Goal: Communication & Community: Answer question/provide support

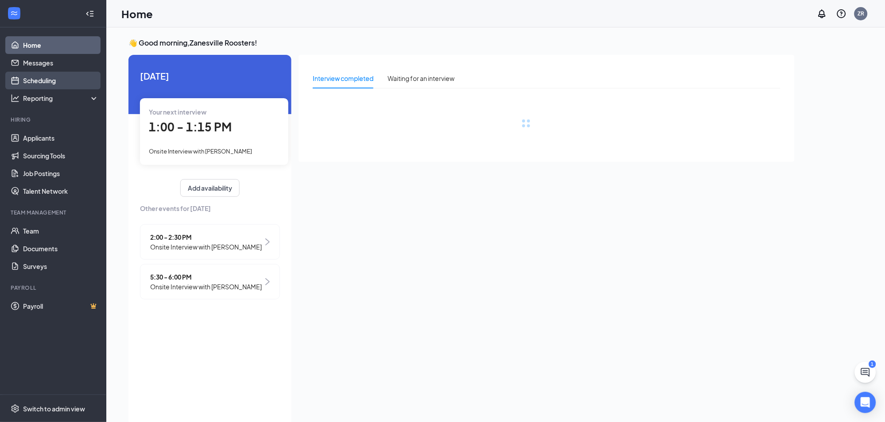
click at [50, 79] on link "Scheduling" at bounding box center [61, 81] width 76 height 18
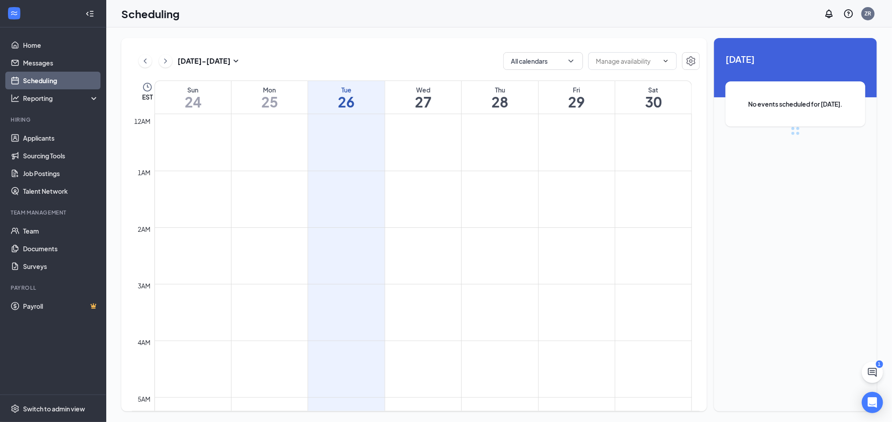
scroll to position [435, 0]
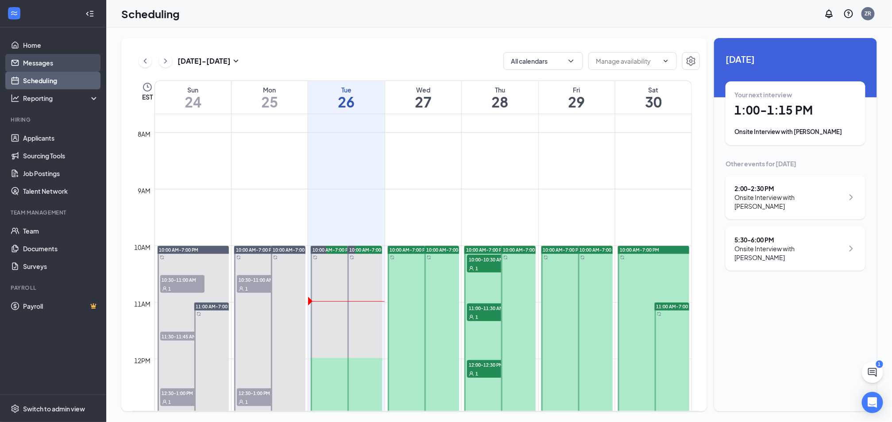
click at [41, 64] on link "Messages" at bounding box center [61, 63] width 76 height 18
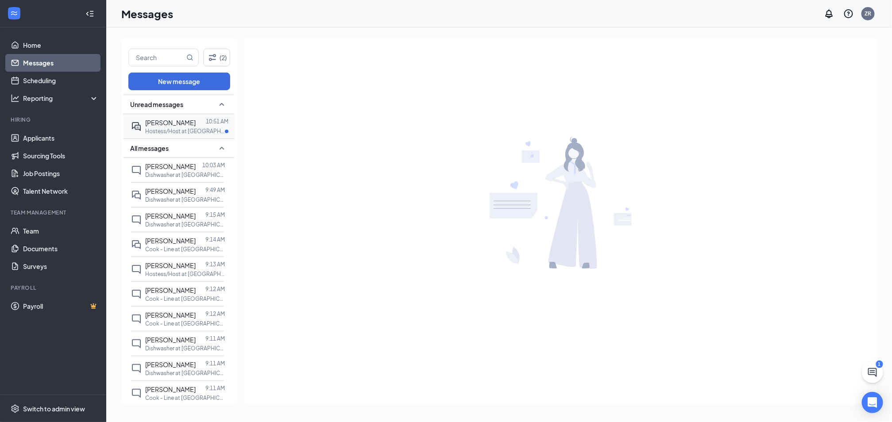
click at [169, 128] on p "Hostess/Host at [GEOGRAPHIC_DATA]" at bounding box center [185, 132] width 80 height 8
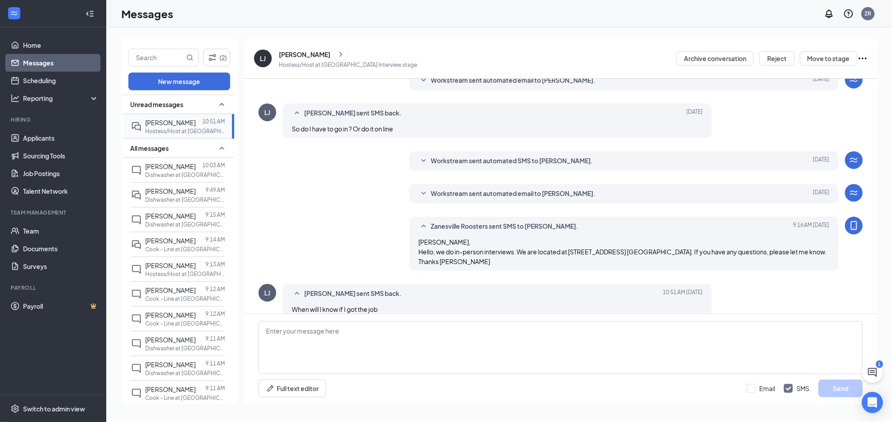
scroll to position [169, 0]
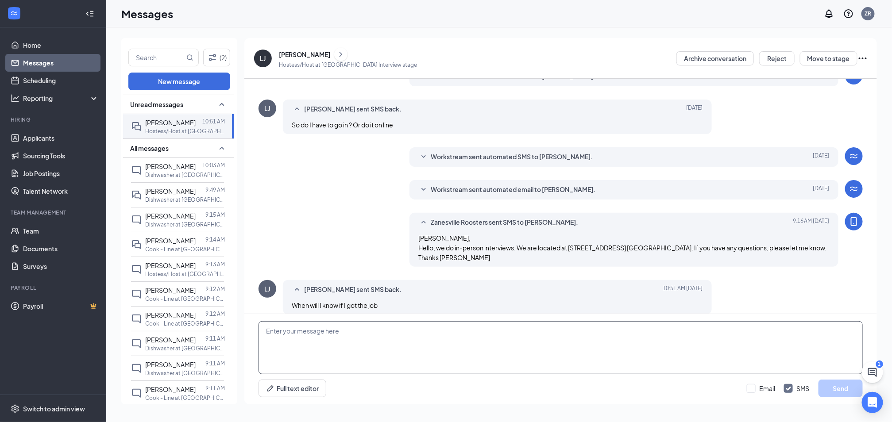
click at [313, 328] on textarea at bounding box center [561, 347] width 604 height 53
type textarea "Have you interviewed in person yet?"
click at [848, 388] on button "Send" at bounding box center [841, 389] width 44 height 18
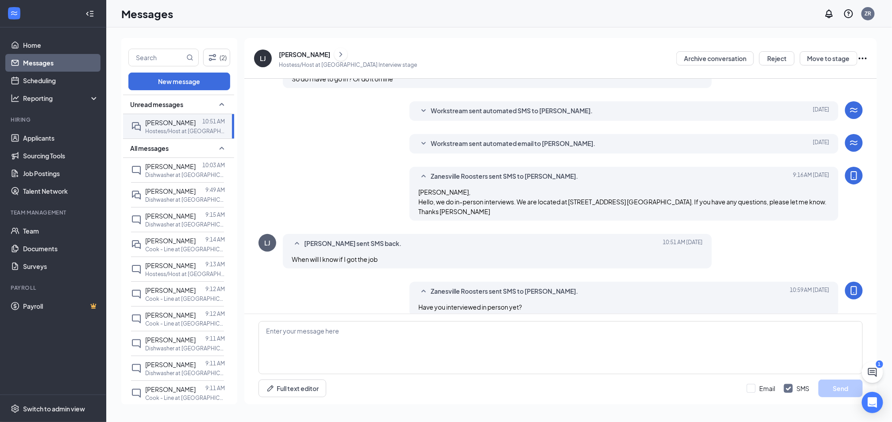
scroll to position [216, 0]
click at [40, 83] on link "Scheduling" at bounding box center [61, 81] width 76 height 18
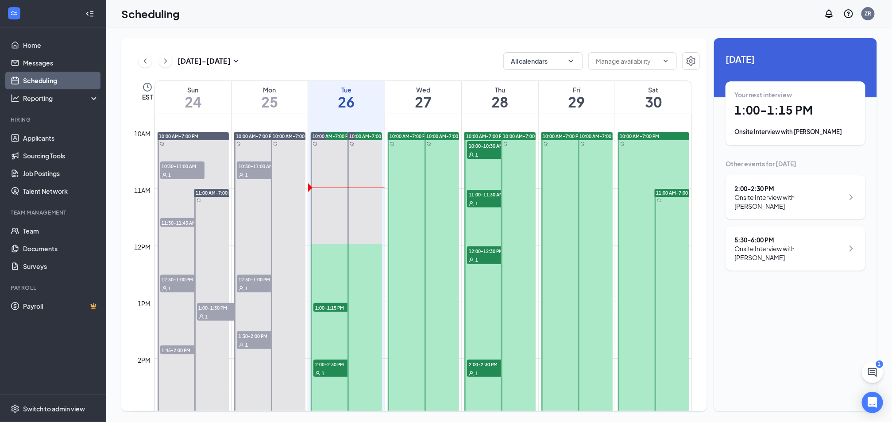
scroll to position [572, 0]
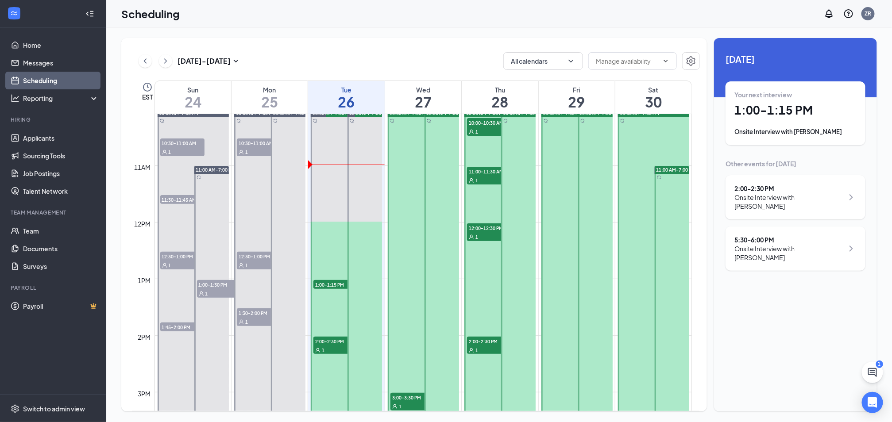
click at [175, 135] on div at bounding box center [193, 364] width 71 height 510
click at [179, 145] on span "10:30-11:00 AM" at bounding box center [182, 143] width 44 height 9
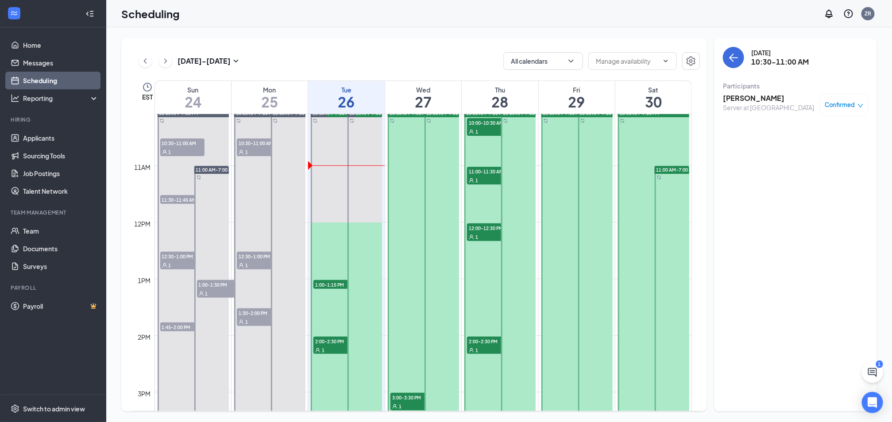
click at [257, 143] on span "10:30-11:00 AM" at bounding box center [259, 143] width 44 height 9
click at [183, 199] on span "11:30-11:45 AM" at bounding box center [182, 199] width 44 height 9
click at [178, 258] on span "12:30-1:00 PM" at bounding box center [182, 256] width 44 height 9
click at [220, 284] on span "1:00-1:30 PM" at bounding box center [219, 284] width 44 height 9
click at [265, 255] on span "12:30-1:00 PM" at bounding box center [259, 256] width 44 height 9
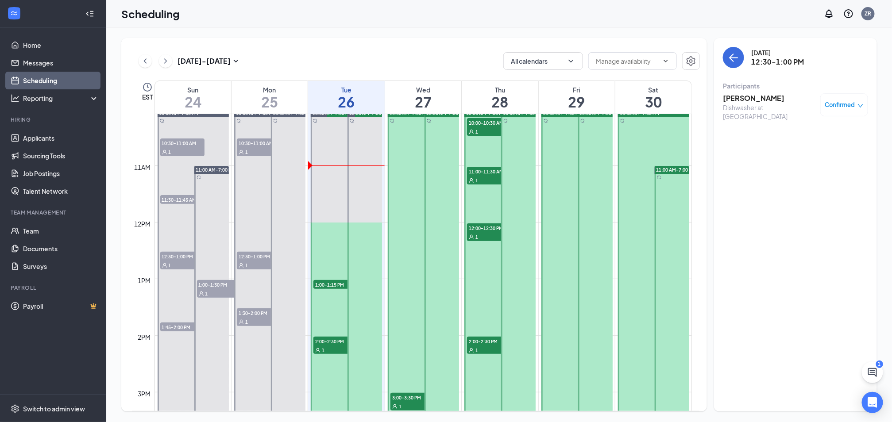
click at [263, 314] on span "1:30-2:00 PM" at bounding box center [259, 313] width 44 height 9
click at [257, 316] on span "1:30-2:00 PM" at bounding box center [259, 313] width 44 height 9
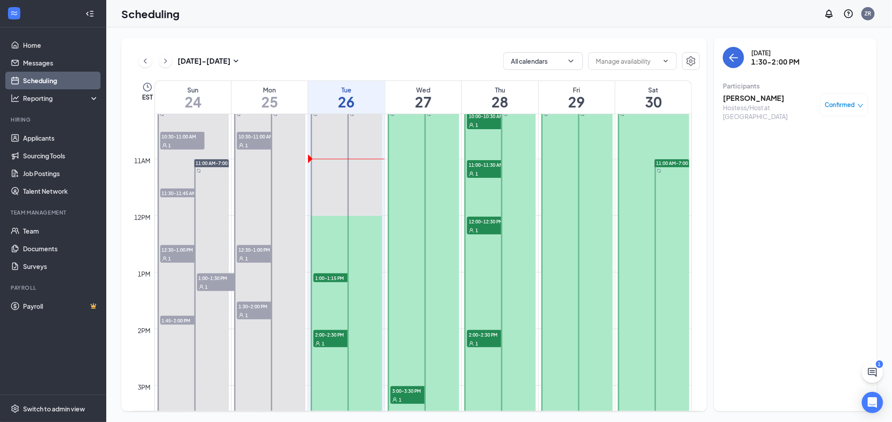
scroll to position [580, 0]
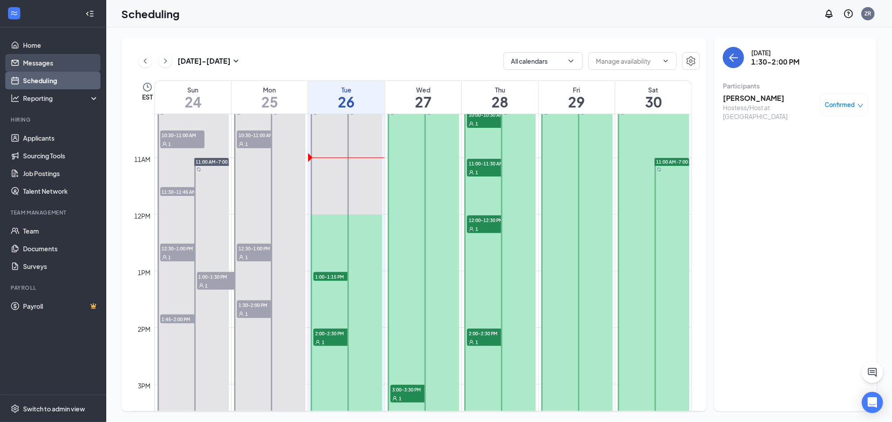
click at [48, 63] on link "Messages" at bounding box center [61, 63] width 76 height 18
